Goal: Complete application form: Complete application form

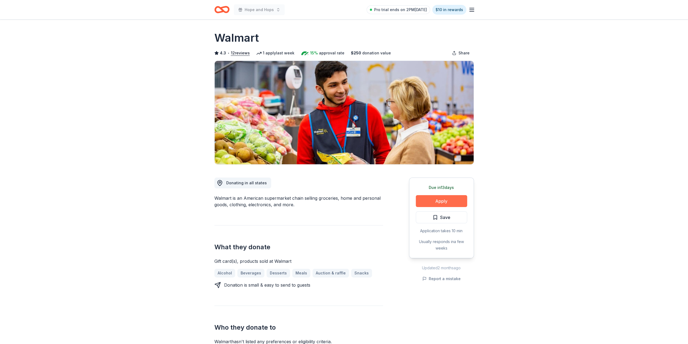
click at [443, 201] on button "Apply" at bounding box center [441, 201] width 51 height 12
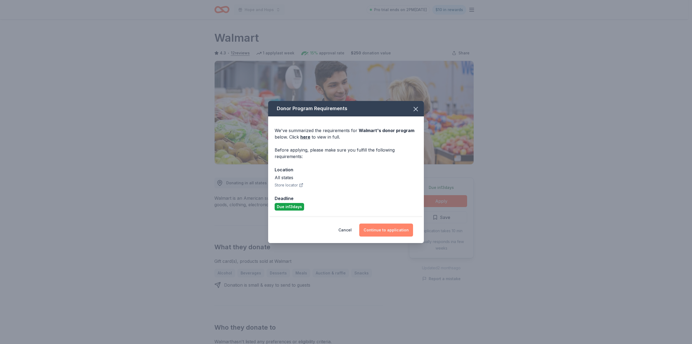
click at [392, 230] on button "Continue to application" at bounding box center [386, 229] width 54 height 13
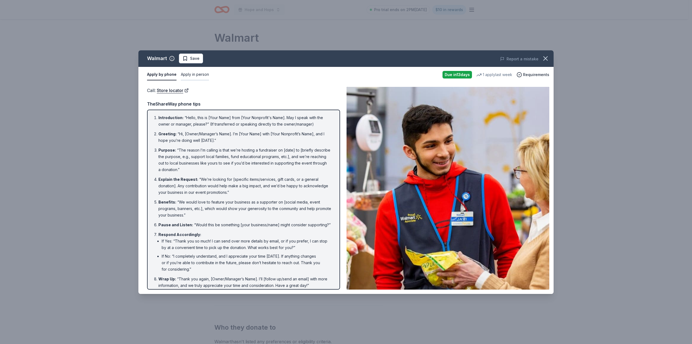
click at [190, 74] on button "Apply in person" at bounding box center [195, 74] width 28 height 11
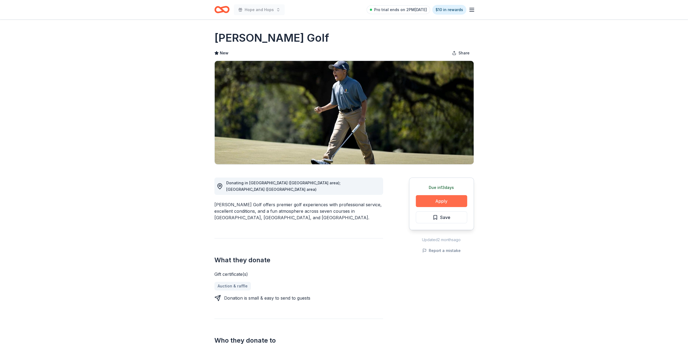
click at [441, 199] on button "Apply" at bounding box center [441, 201] width 51 height 12
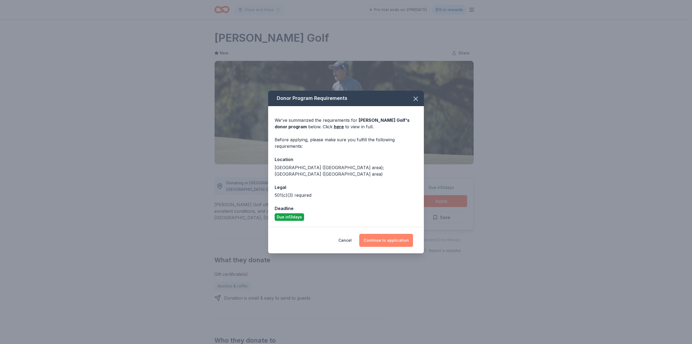
click at [400, 235] on button "Continue to application" at bounding box center [386, 240] width 54 height 13
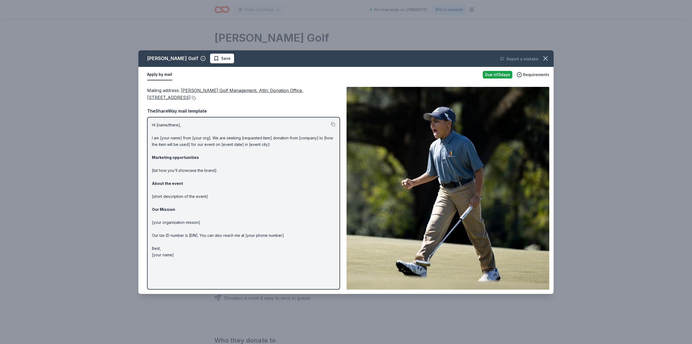
drag, startPoint x: 182, startPoint y: 254, endPoint x: 159, endPoint y: 156, distance: 100.7
click at [159, 157] on p "Hi [name/there], I am [your name] from [your org]. We are seeking [requested it…" at bounding box center [243, 190] width 183 height 136
click at [332, 124] on button at bounding box center [333, 124] width 4 height 4
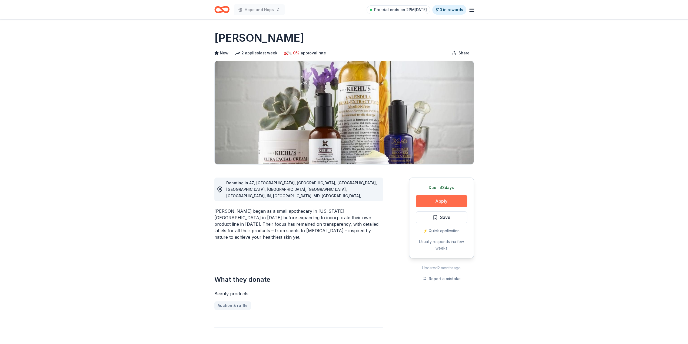
drag, startPoint x: 0, startPoint y: 0, endPoint x: 443, endPoint y: 196, distance: 484.3
click at [443, 196] on button "Apply" at bounding box center [441, 201] width 51 height 12
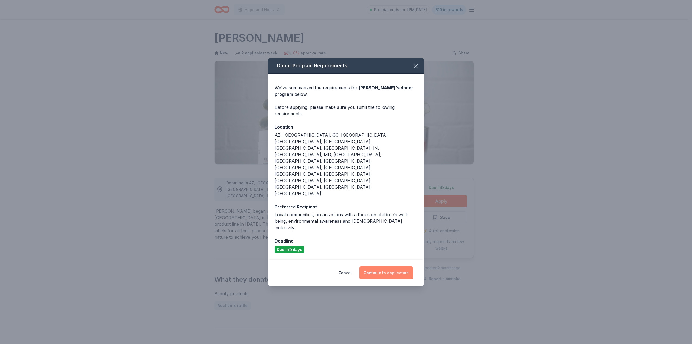
click at [394, 266] on button "Continue to application" at bounding box center [386, 272] width 54 height 13
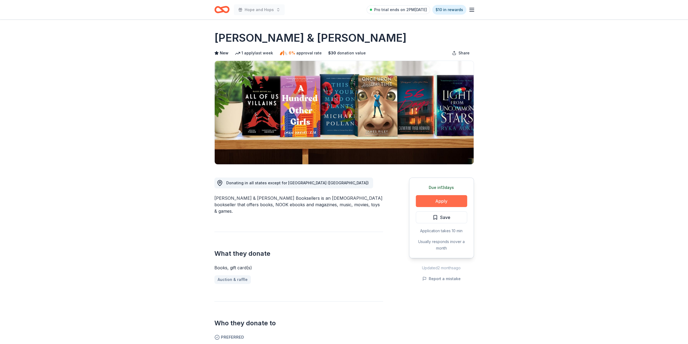
click at [440, 200] on button "Apply" at bounding box center [441, 201] width 51 height 12
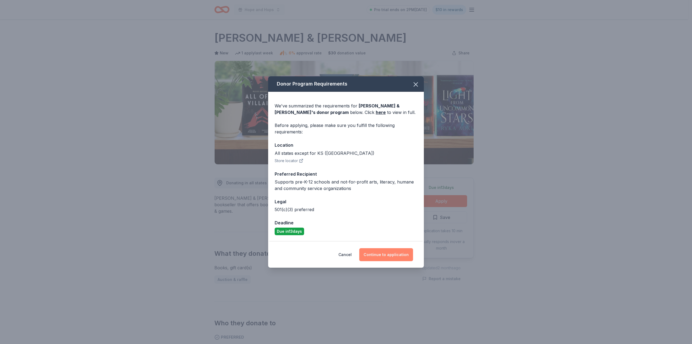
click at [394, 252] on button "Continue to application" at bounding box center [386, 254] width 54 height 13
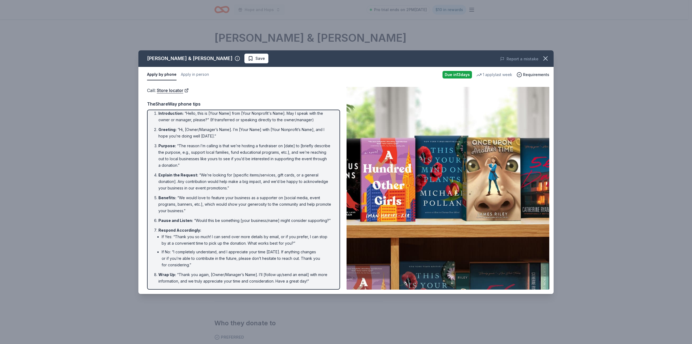
scroll to position [11, 0]
click at [201, 72] on button "Apply in person" at bounding box center [195, 74] width 28 height 11
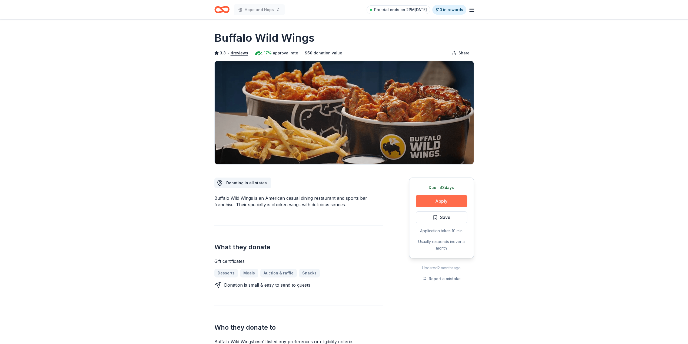
click at [446, 200] on button "Apply" at bounding box center [441, 201] width 51 height 12
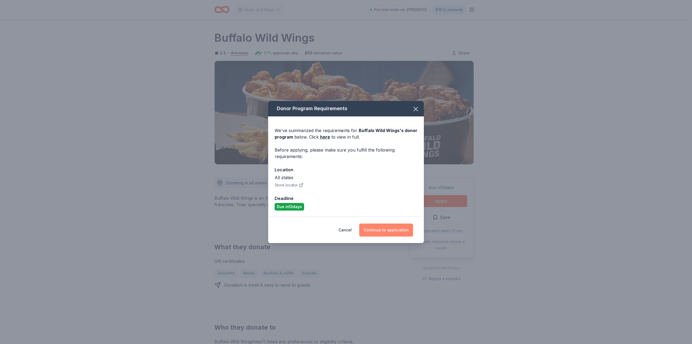
click at [390, 230] on button "Continue to application" at bounding box center [386, 229] width 54 height 13
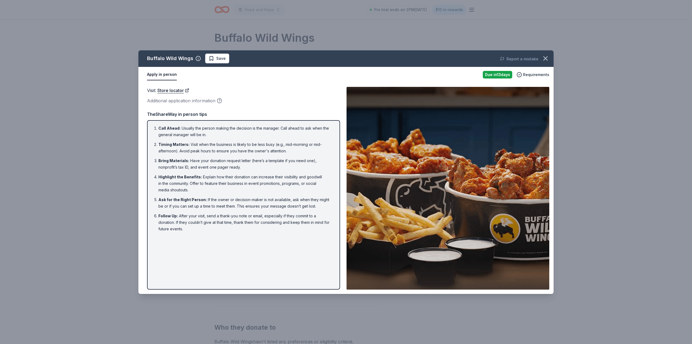
click at [287, 51] on div "Buffalo Wild Wings Save Report a mistake" at bounding box center [345, 58] width 415 height 16
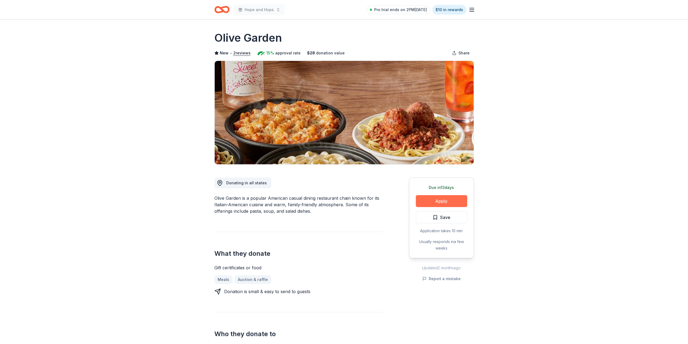
click at [442, 200] on button "Apply" at bounding box center [441, 201] width 51 height 12
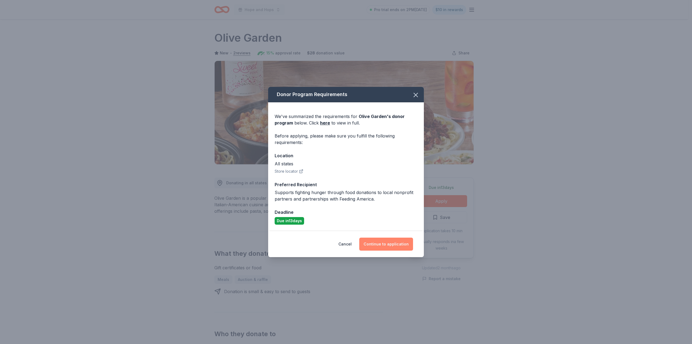
click at [387, 245] on button "Continue to application" at bounding box center [386, 243] width 54 height 13
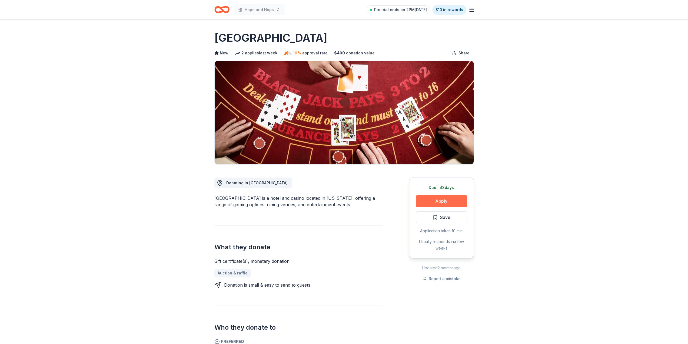
click at [432, 204] on button "Apply" at bounding box center [441, 201] width 51 height 12
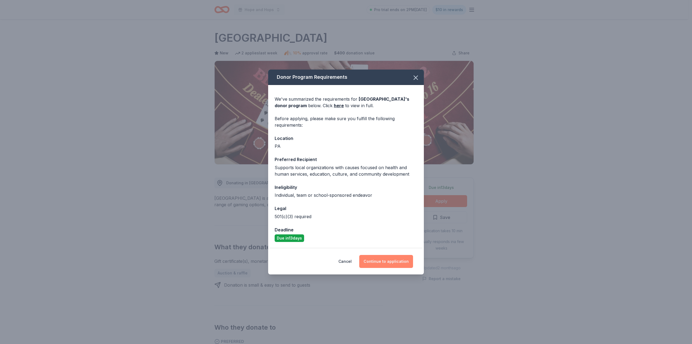
click at [390, 261] on button "Continue to application" at bounding box center [386, 261] width 54 height 13
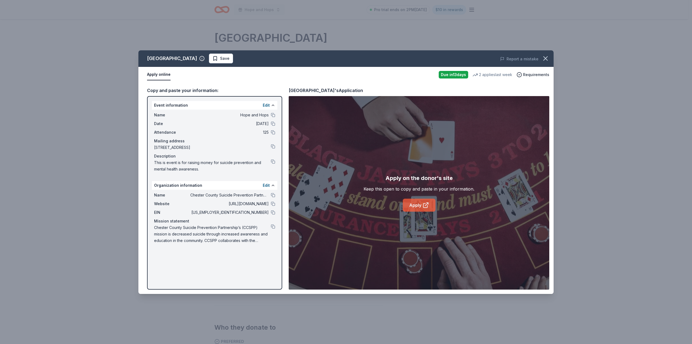
click at [421, 204] on link "Apply" at bounding box center [419, 204] width 33 height 13
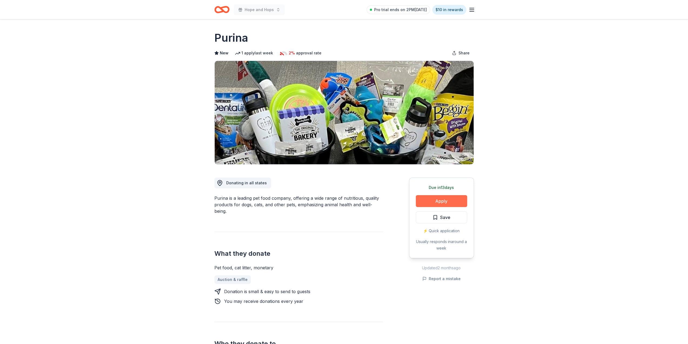
click at [446, 201] on button "Apply" at bounding box center [441, 201] width 51 height 12
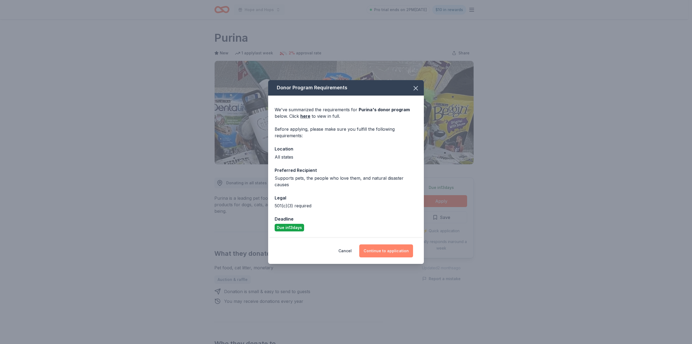
click at [398, 244] on button "Continue to application" at bounding box center [386, 250] width 54 height 13
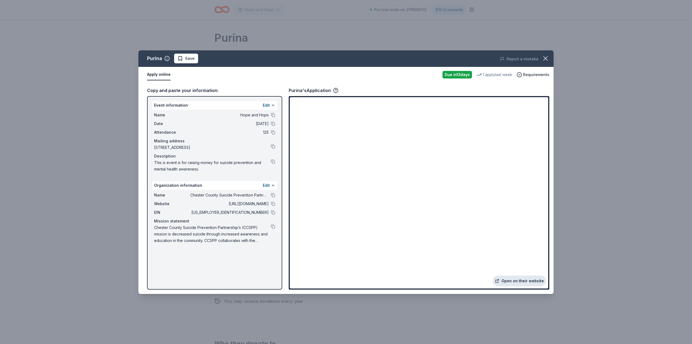
click at [527, 282] on link "Open on their website" at bounding box center [519, 280] width 53 height 11
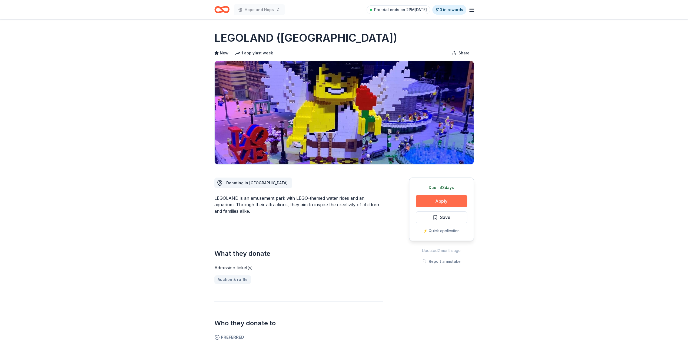
click at [433, 200] on button "Apply" at bounding box center [441, 201] width 51 height 12
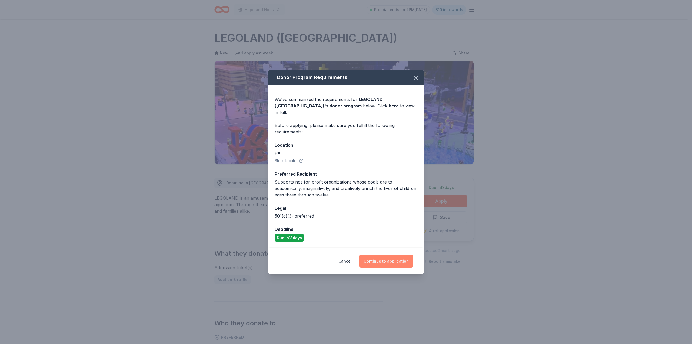
click at [391, 258] on button "Continue to application" at bounding box center [386, 260] width 54 height 13
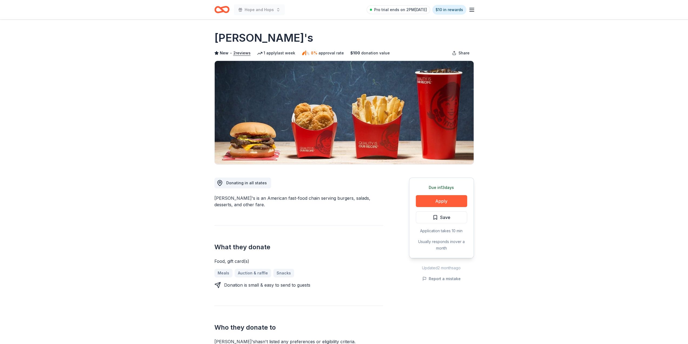
click at [104, 2] on header "Hope and Hops Pro trial ends on 2PM[DATE] $10 in rewards" at bounding box center [344, 9] width 688 height 19
click at [260, 309] on div "Who they donate to Wendy's hasn ' t listed any preferences or eligibility crite…" at bounding box center [298, 324] width 169 height 39
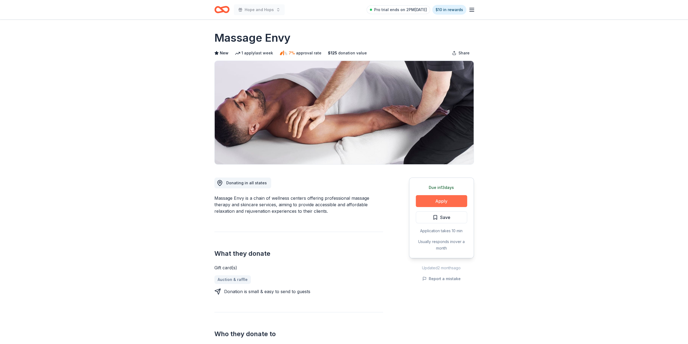
click at [437, 201] on button "Apply" at bounding box center [441, 201] width 51 height 12
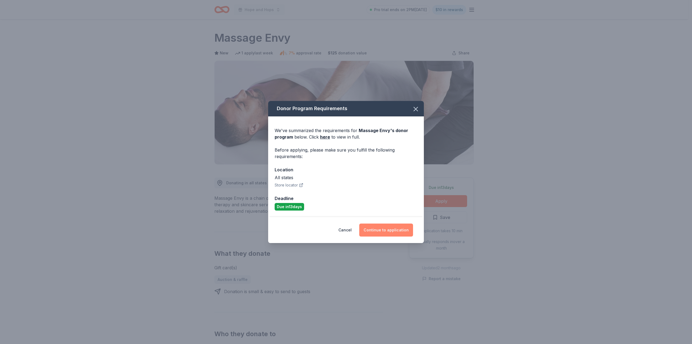
click at [390, 229] on button "Continue to application" at bounding box center [386, 229] width 54 height 13
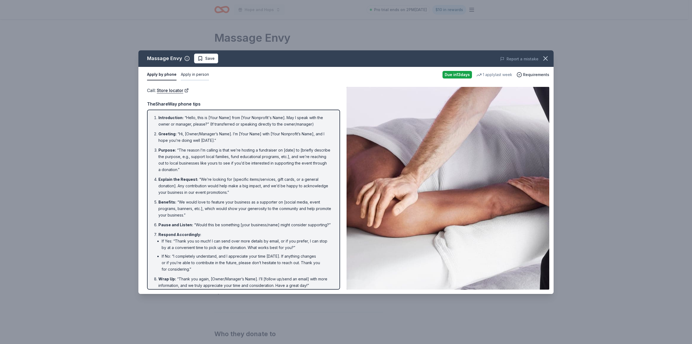
click at [193, 76] on button "Apply in person" at bounding box center [195, 74] width 28 height 11
